Goal: Transaction & Acquisition: Purchase product/service

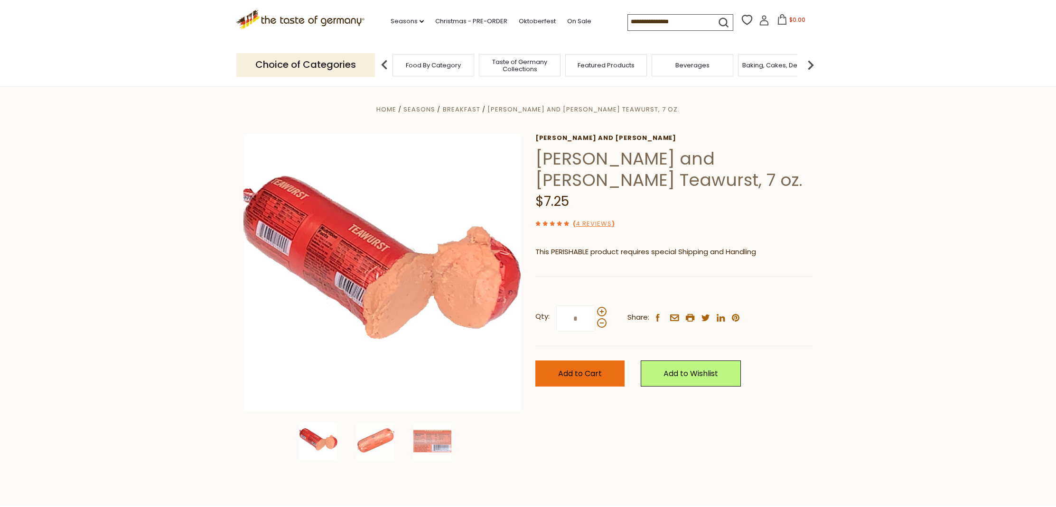
click at [600, 376] on span "Add to Cart" at bounding box center [580, 373] width 44 height 11
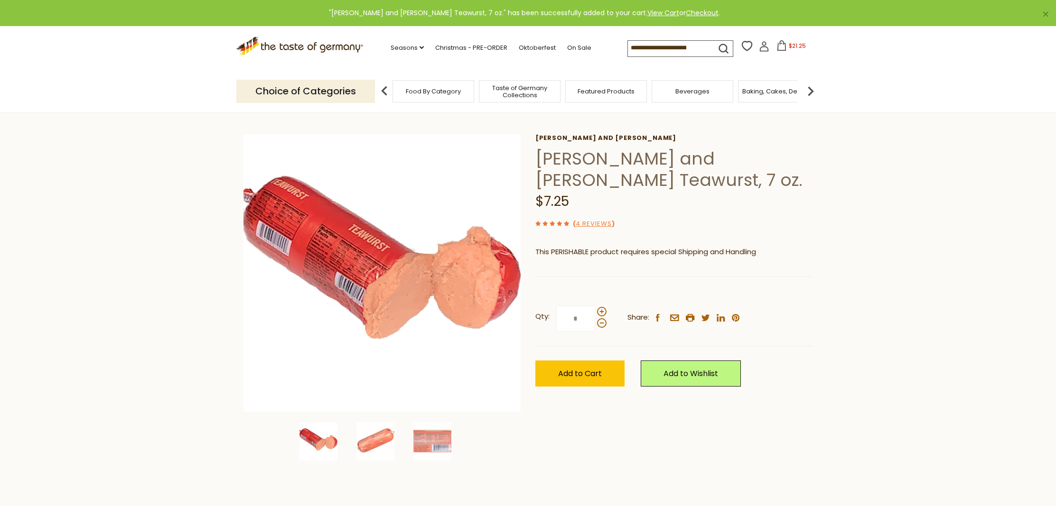
click at [506, 90] on span "Taste of Germany Collections" at bounding box center [520, 91] width 76 height 14
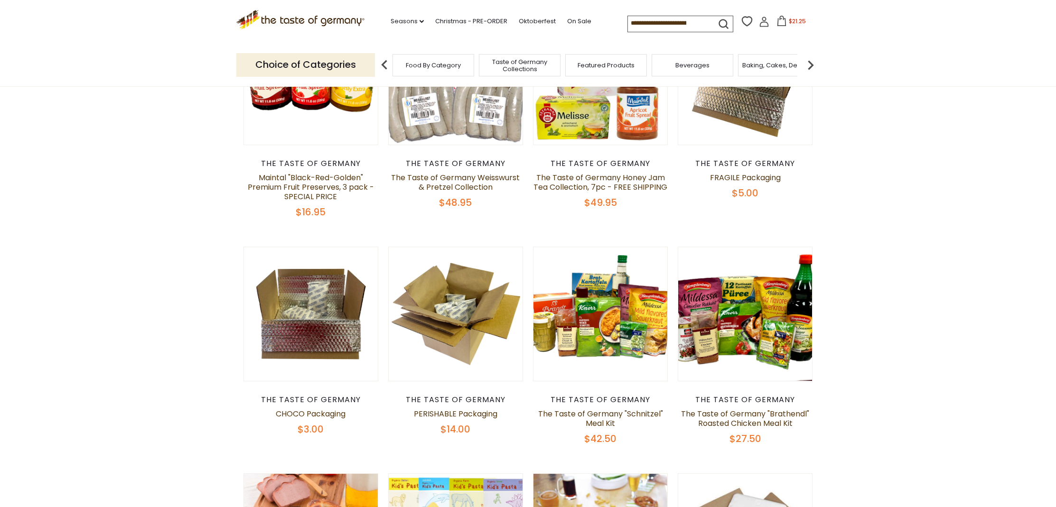
scroll to position [86, 0]
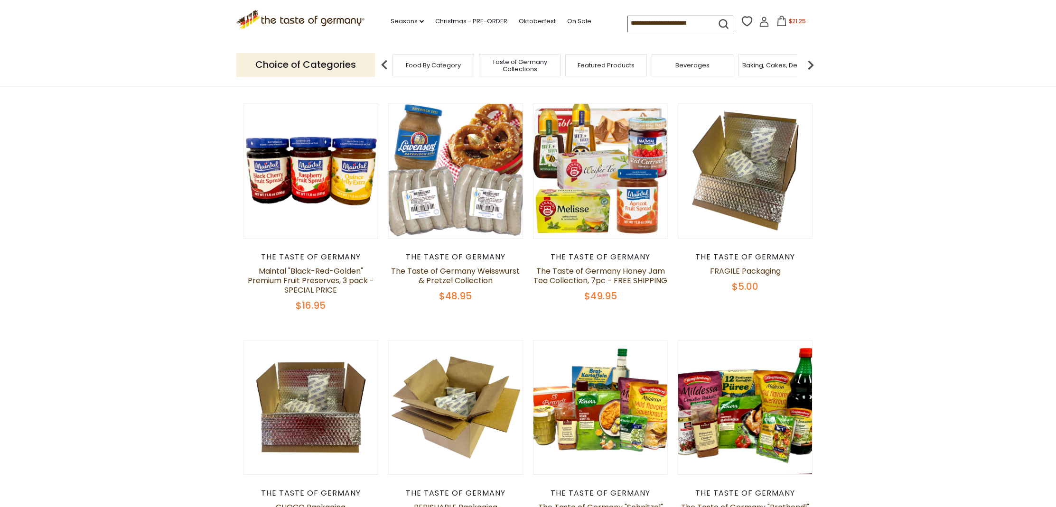
click at [439, 66] on span "Food By Category" at bounding box center [433, 65] width 55 height 7
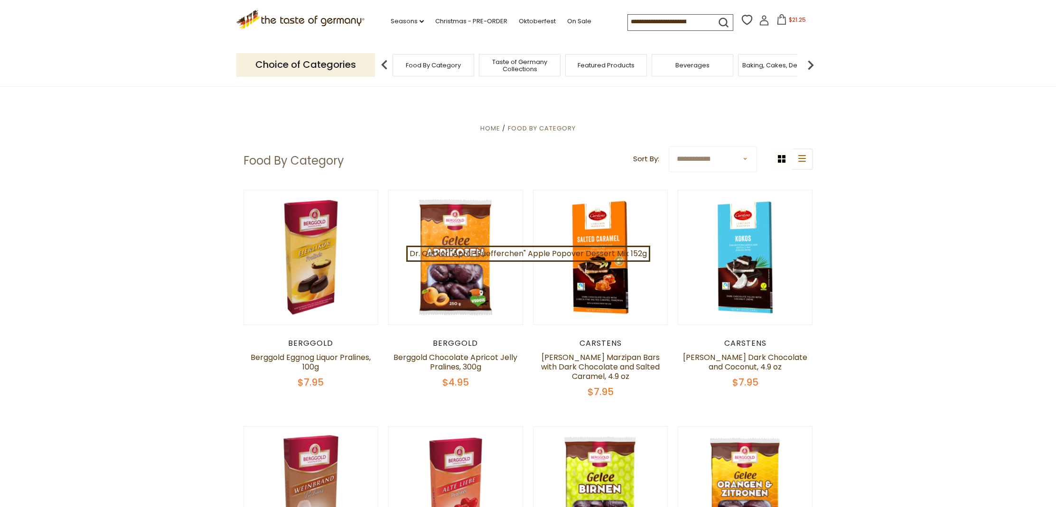
click at [589, 64] on span "Featured Products" at bounding box center [606, 65] width 57 height 7
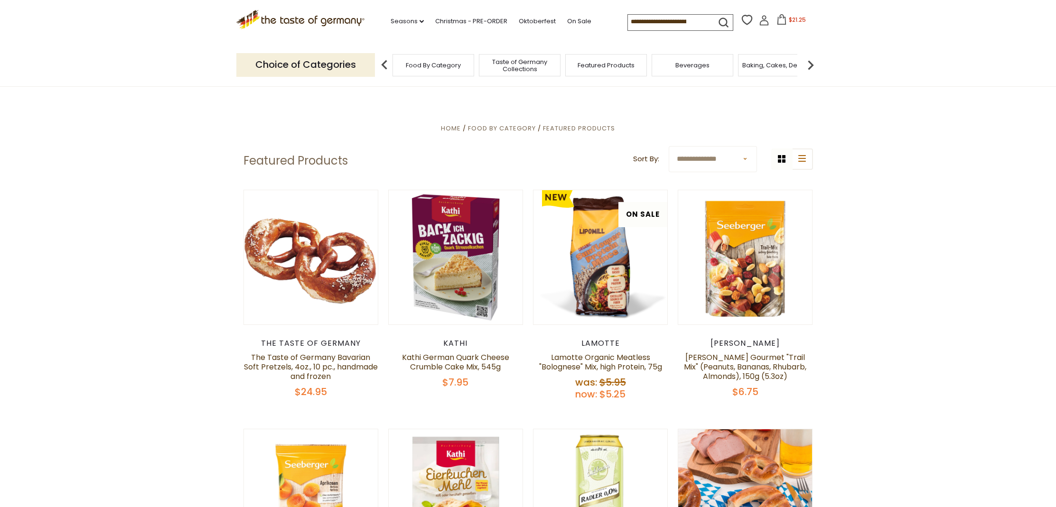
click at [520, 66] on span "Taste of Germany Collections" at bounding box center [520, 65] width 76 height 14
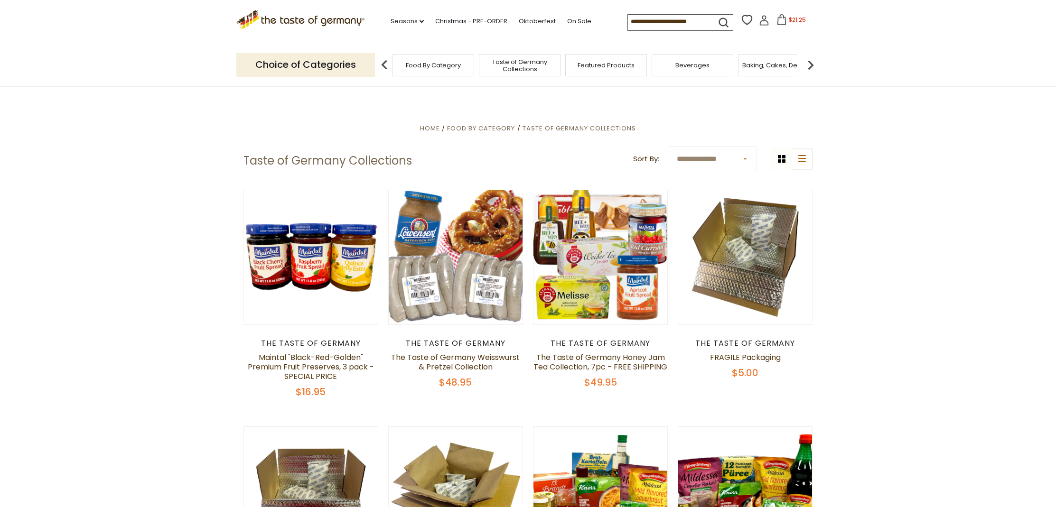
click at [812, 63] on img at bounding box center [810, 65] width 19 height 19
click at [811, 63] on img at bounding box center [810, 65] width 19 height 19
click at [811, 62] on img at bounding box center [810, 65] width 19 height 19
click at [810, 62] on img at bounding box center [810, 65] width 19 height 19
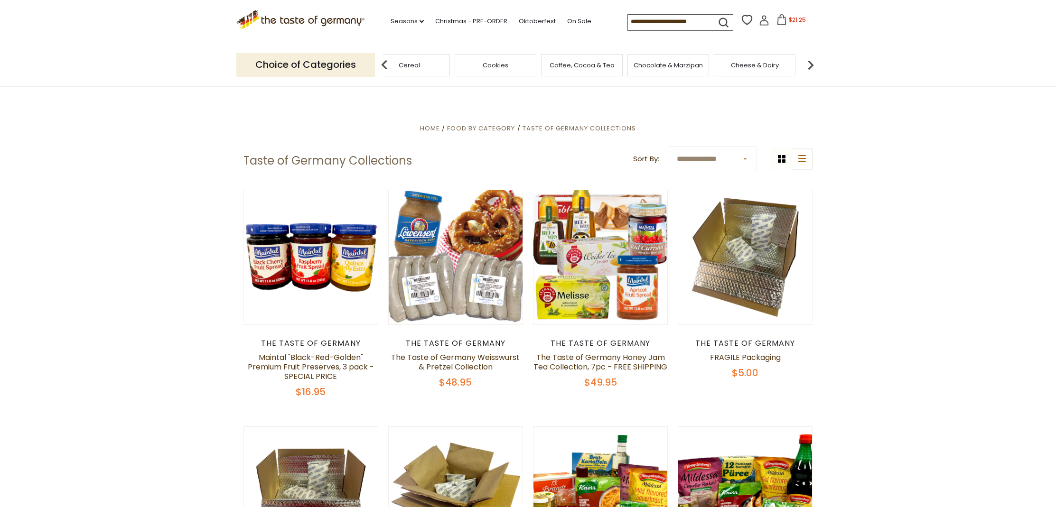
click at [809, 63] on img at bounding box center [810, 65] width 19 height 19
click at [808, 64] on img at bounding box center [810, 65] width 19 height 19
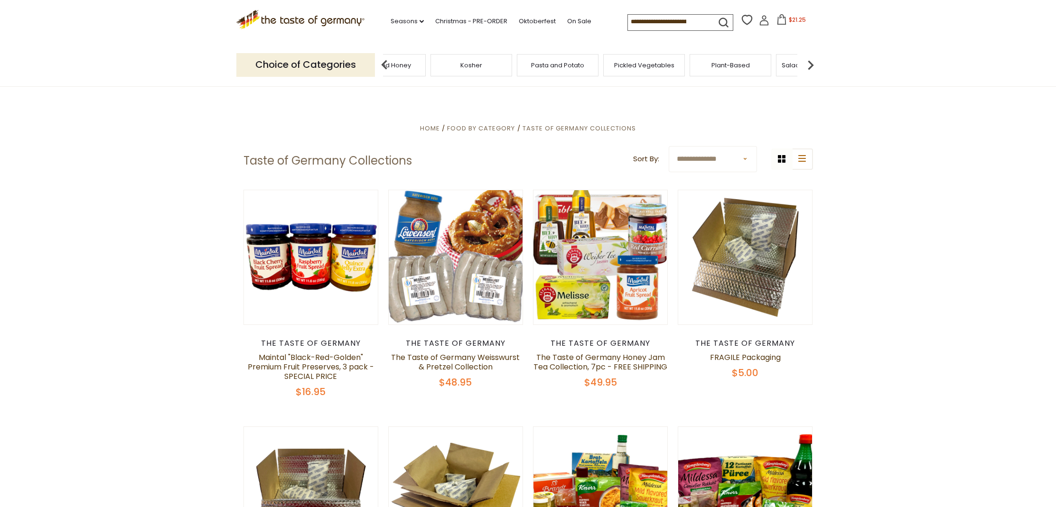
click at [808, 64] on img at bounding box center [810, 65] width 19 height 19
click at [667, 62] on span "Savory Snacks" at bounding box center [651, 65] width 45 height 7
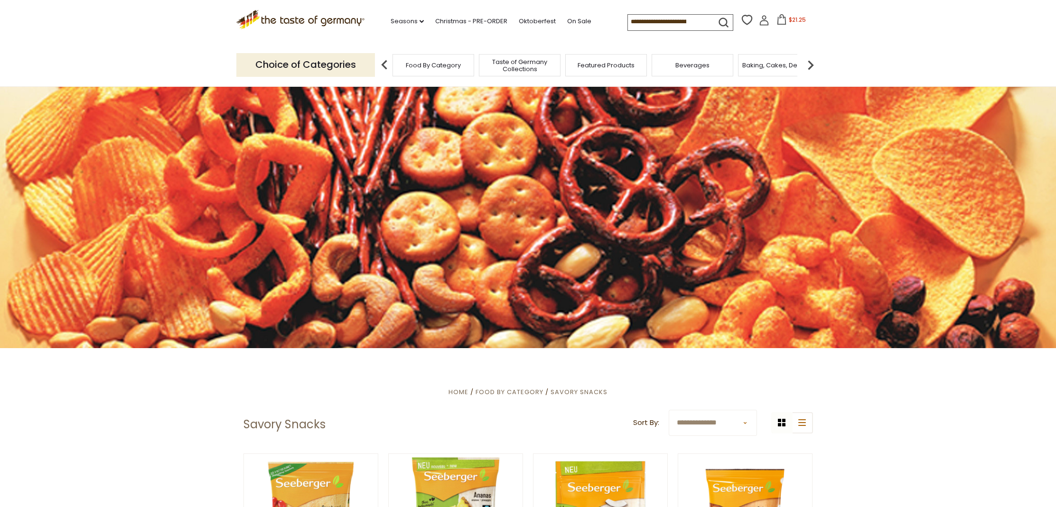
click at [808, 63] on img at bounding box center [810, 65] width 19 height 19
click at [807, 63] on img at bounding box center [810, 65] width 19 height 19
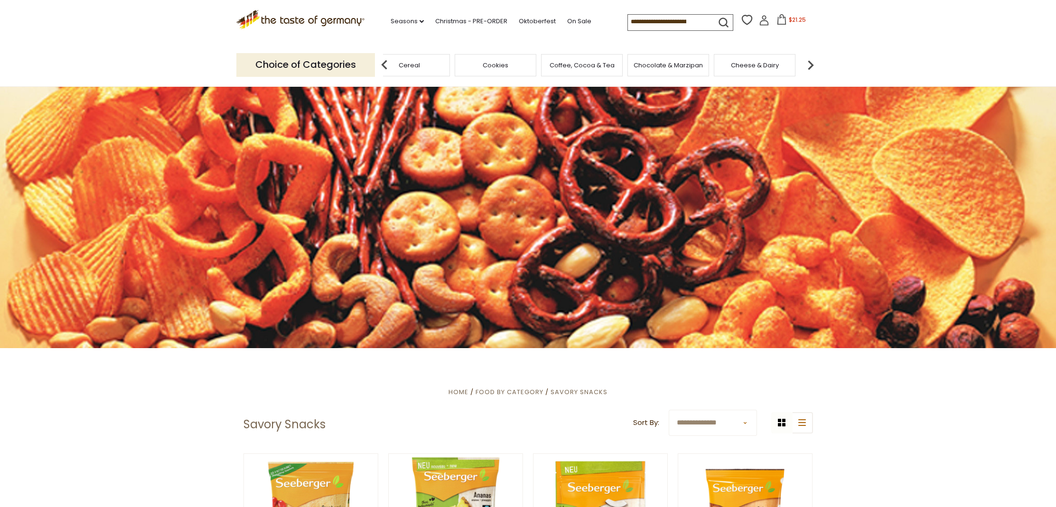
click at [807, 63] on img at bounding box center [810, 65] width 19 height 19
click at [806, 63] on img at bounding box center [810, 65] width 19 height 19
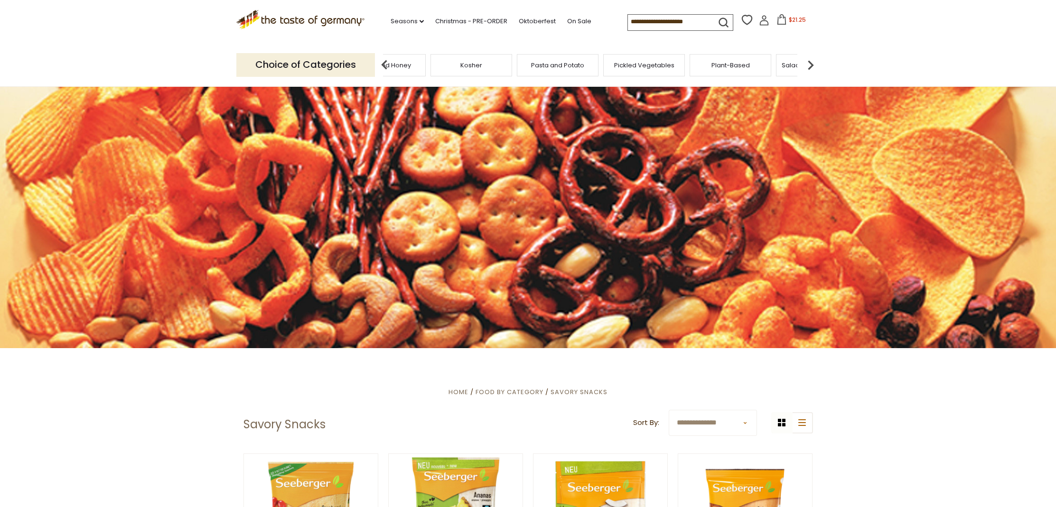
click at [806, 63] on img at bounding box center [810, 65] width 19 height 19
click at [754, 63] on div "Sausages" at bounding box center [745, 65] width 82 height 22
click at [754, 63] on span "Sausages" at bounding box center [745, 65] width 31 height 7
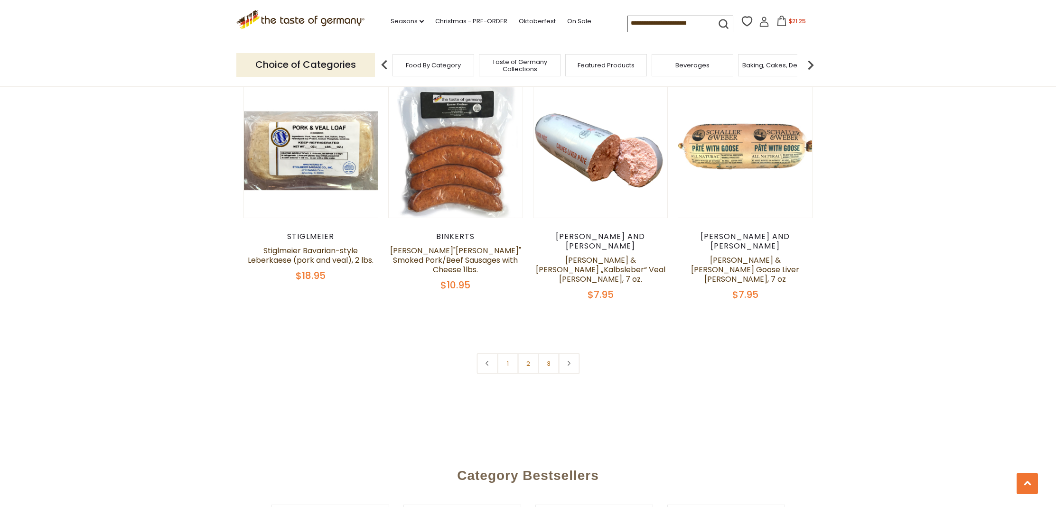
scroll to position [2413, 0]
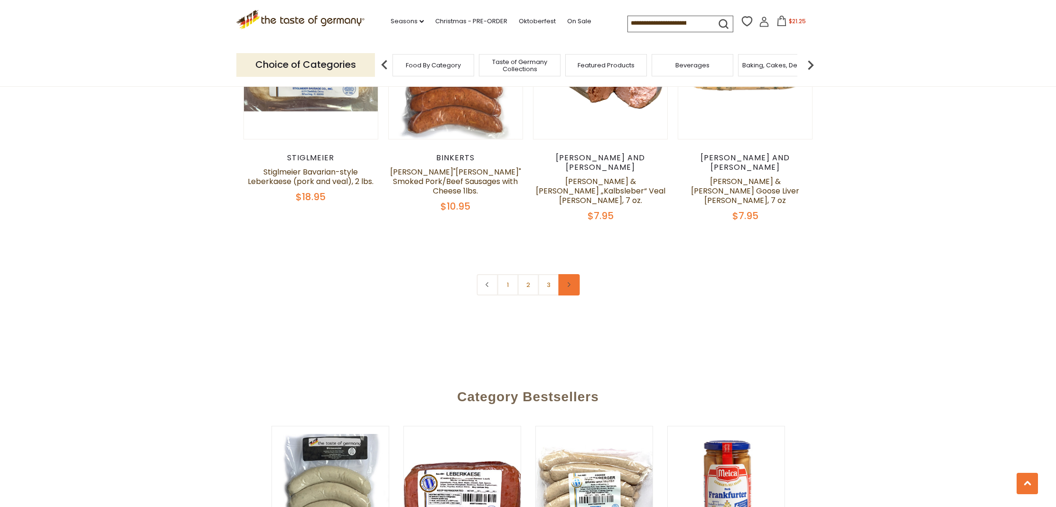
click at [571, 274] on link at bounding box center [568, 284] width 21 height 21
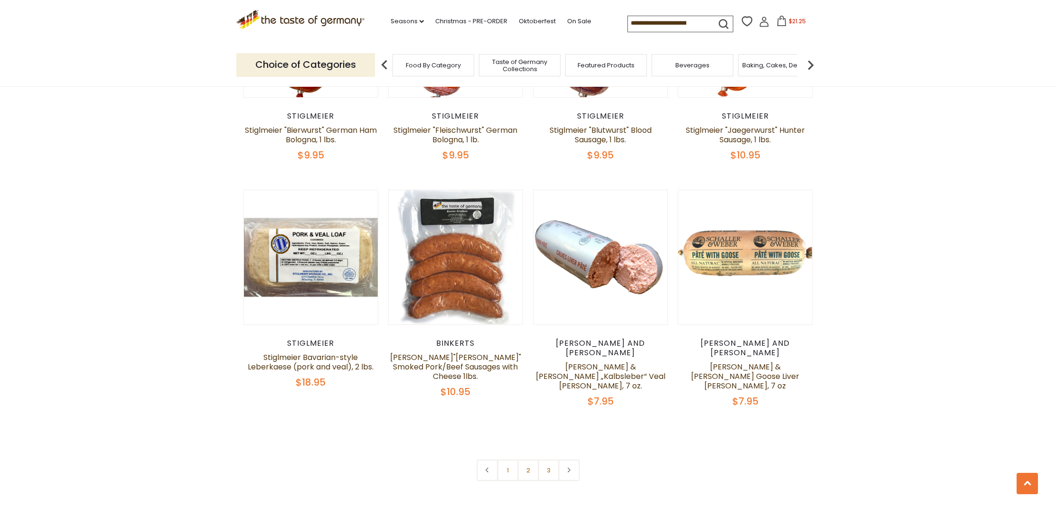
scroll to position [2296, 0]
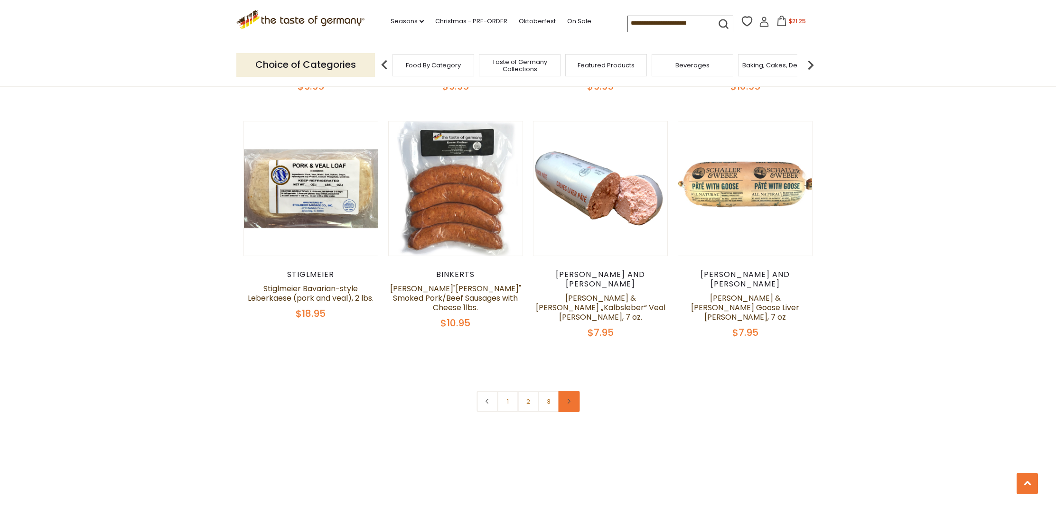
click at [574, 391] on link at bounding box center [568, 401] width 21 height 21
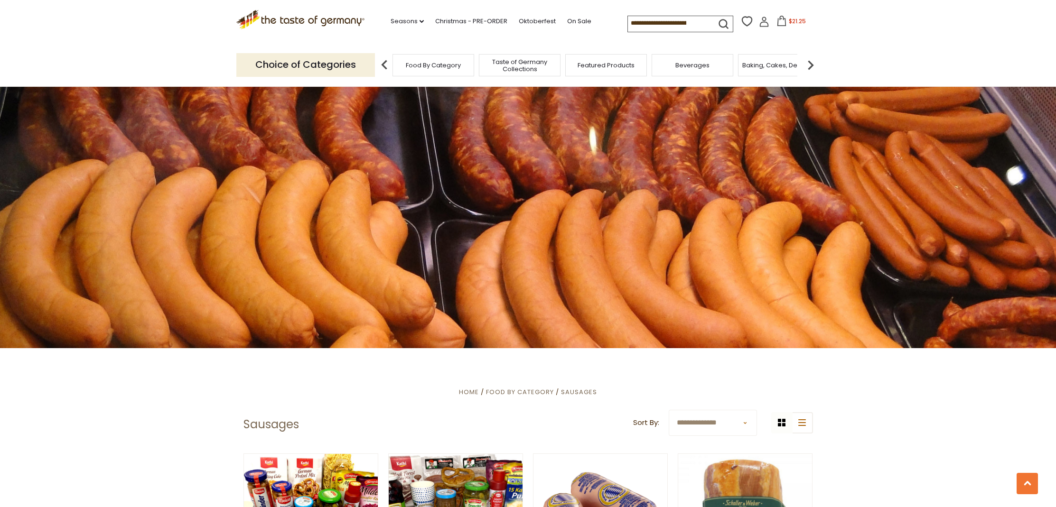
click at [574, 299] on div at bounding box center [528, 216] width 1056 height 264
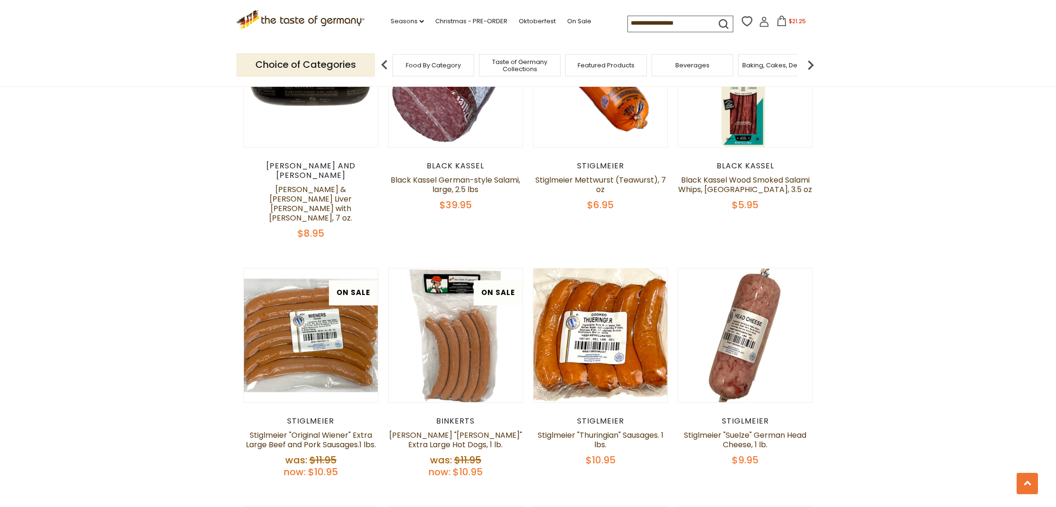
scroll to position [901, 0]
